Goal: Transaction & Acquisition: Subscribe to service/newsletter

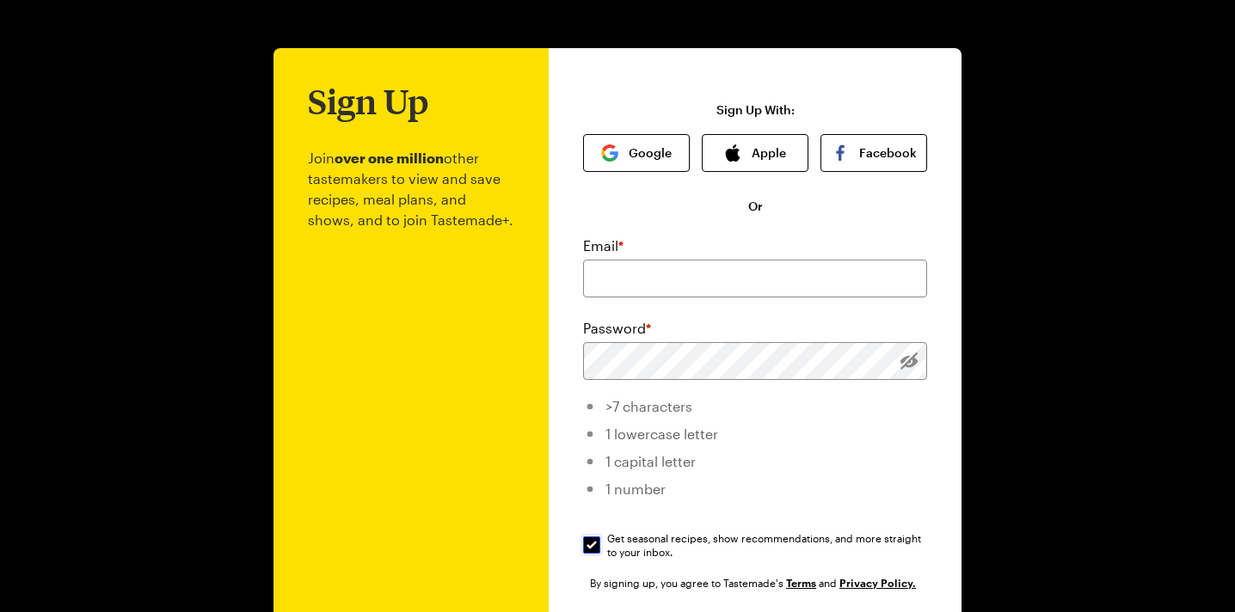
click at [589, 543] on input "Get seasonal recipes, show recommendations, and more straight to your inbox. Ge…" at bounding box center [591, 545] width 17 height 17
checkbox input "false"
click at [643, 270] on input "email" at bounding box center [755, 279] width 344 height 38
type input "[EMAIL_ADDRESS][DOMAIN_NAME]"
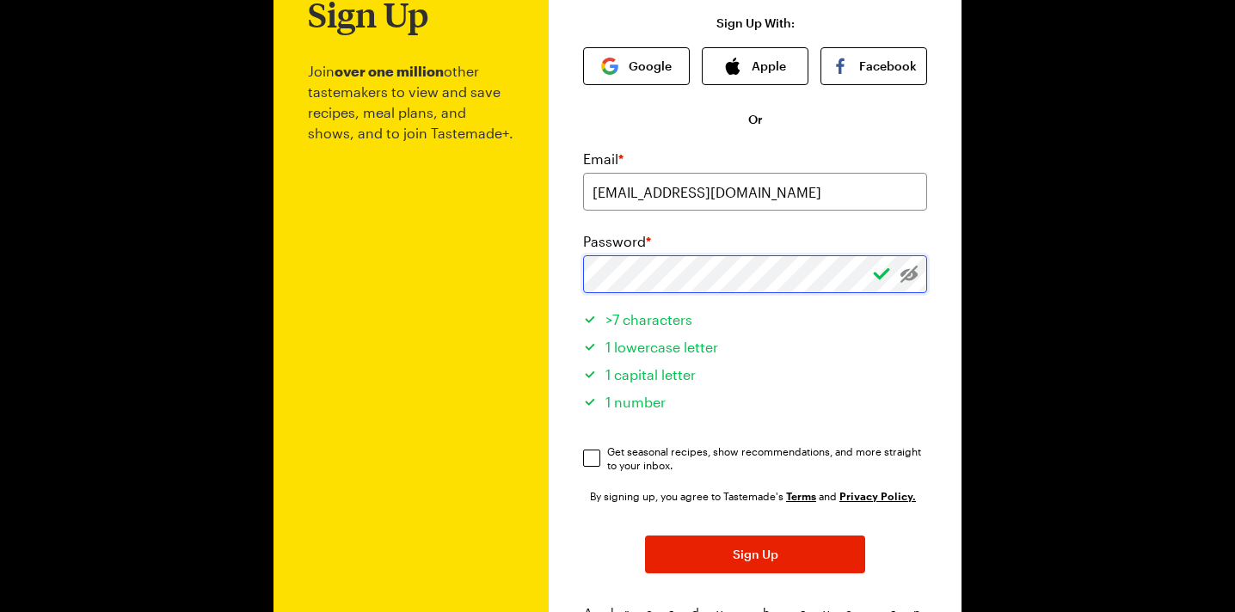
scroll to position [176, 0]
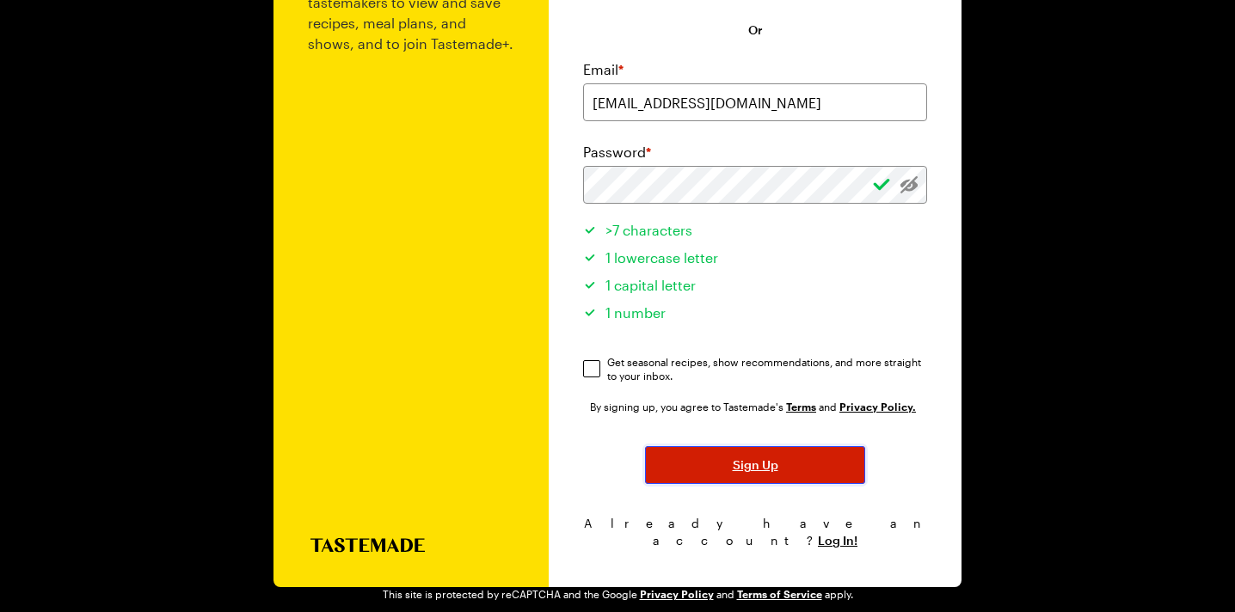
click at [712, 457] on button "Sign Up" at bounding box center [755, 465] width 220 height 38
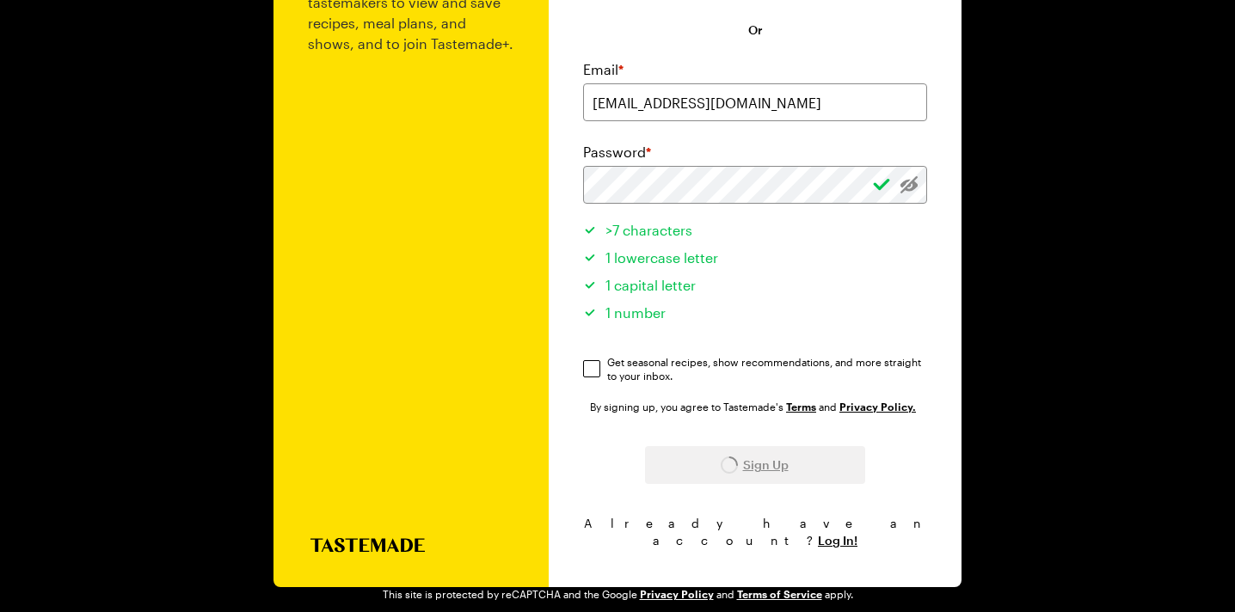
scroll to position [0, 0]
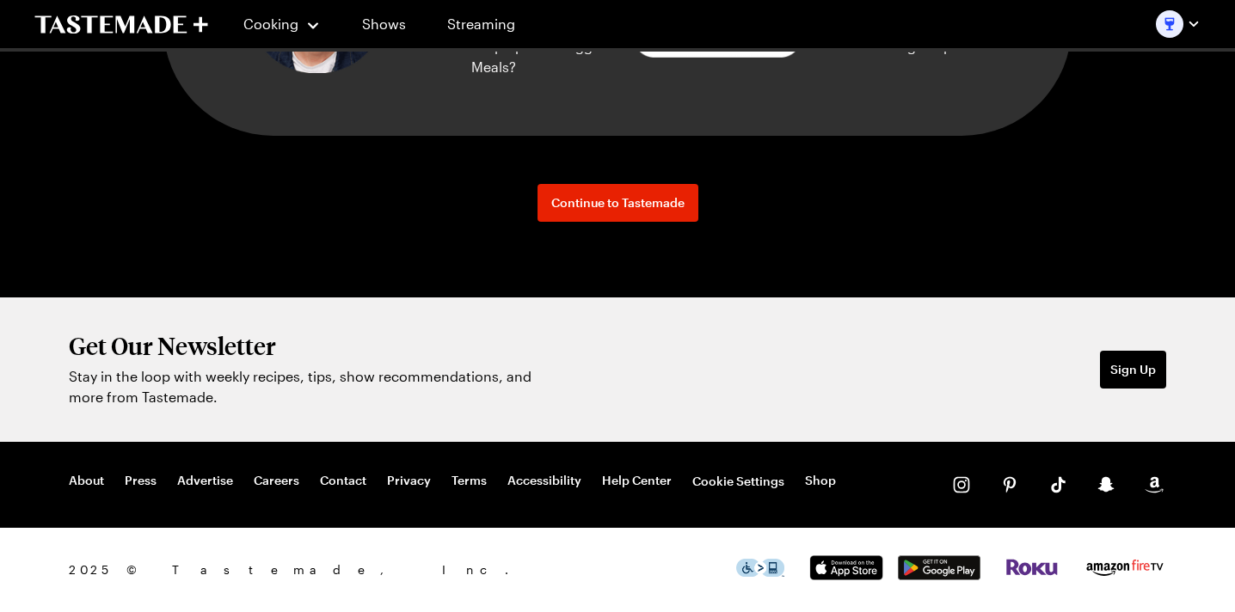
scroll to position [2516, 0]
click at [95, 479] on link "About" at bounding box center [86, 481] width 35 height 17
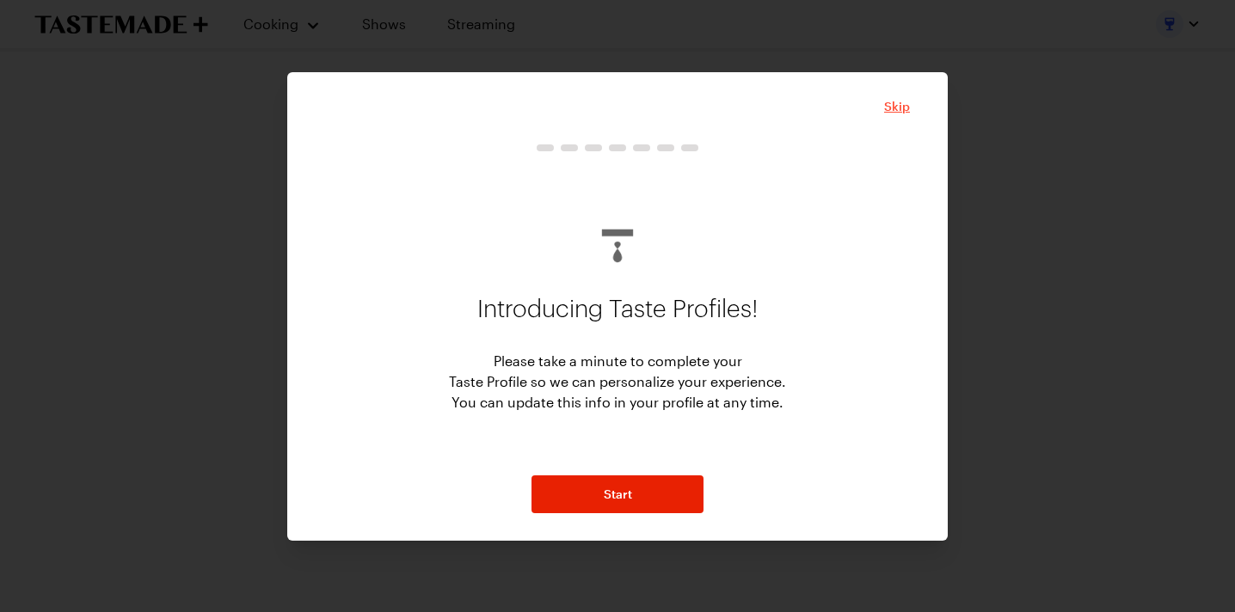
click at [903, 101] on span "Skip" at bounding box center [897, 106] width 26 height 17
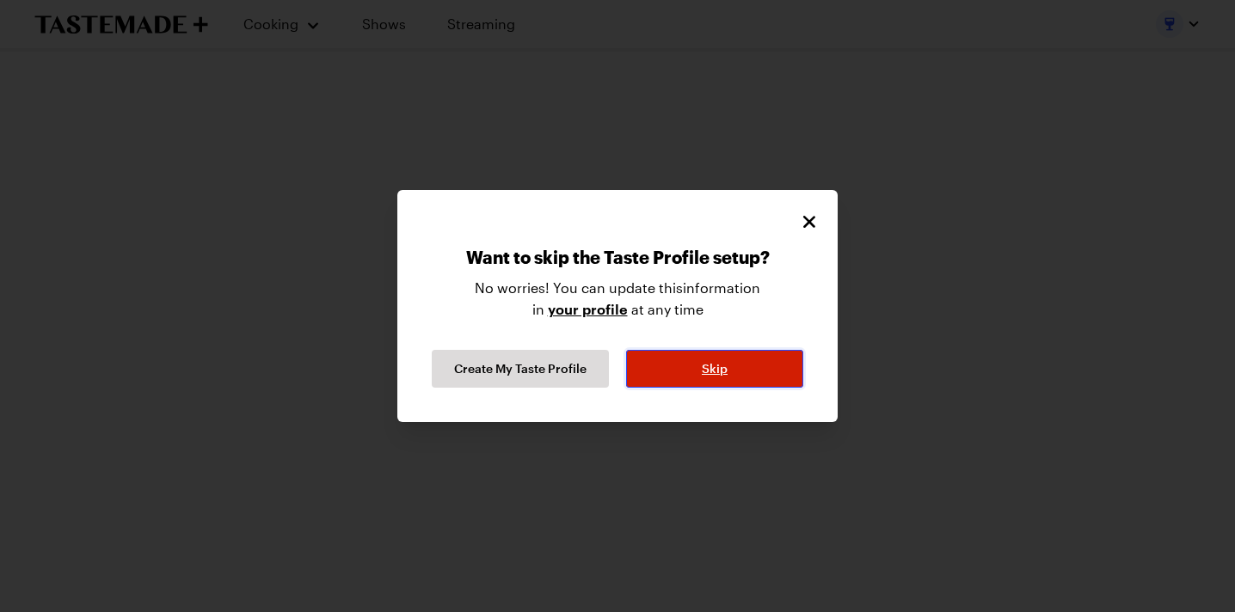
click at [672, 372] on button "Skip" at bounding box center [714, 369] width 177 height 38
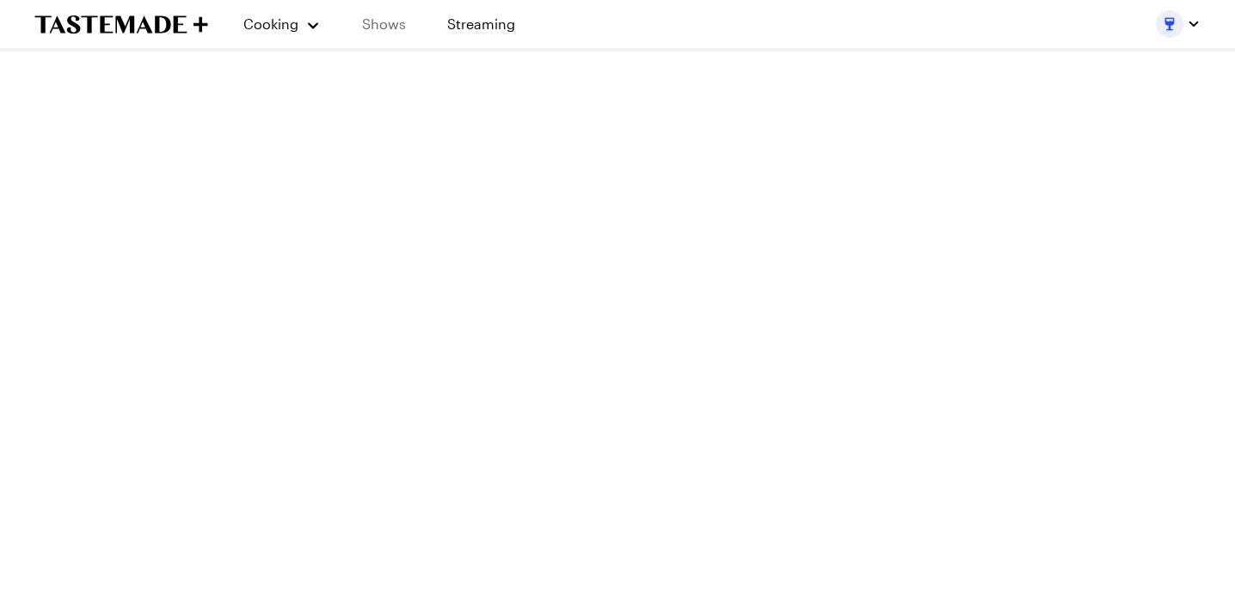
click at [390, 23] on link "Shows" at bounding box center [384, 24] width 78 height 48
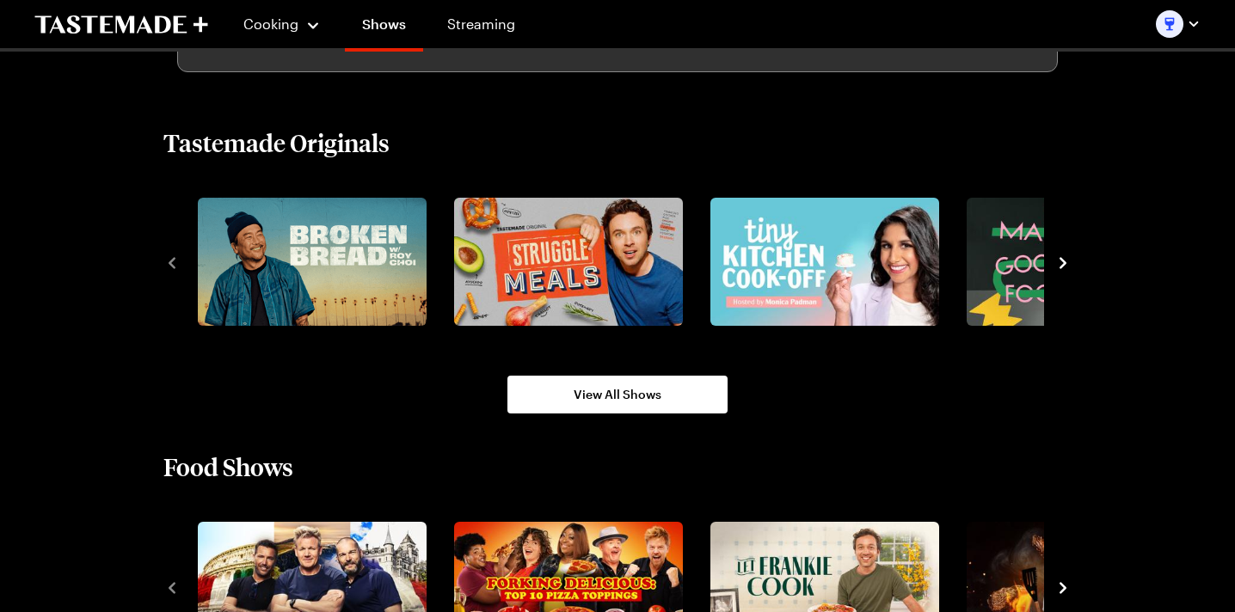
scroll to position [1092, 0]
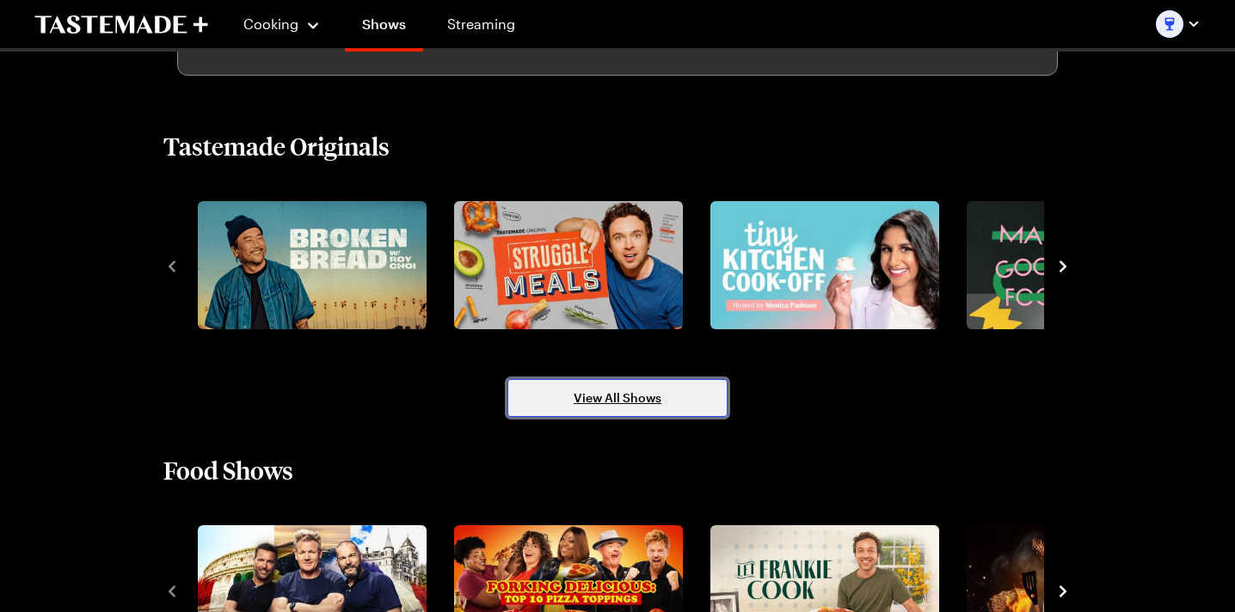
click at [680, 388] on link "View All Shows" at bounding box center [617, 398] width 220 height 38
